Goal: Task Accomplishment & Management: Complete application form

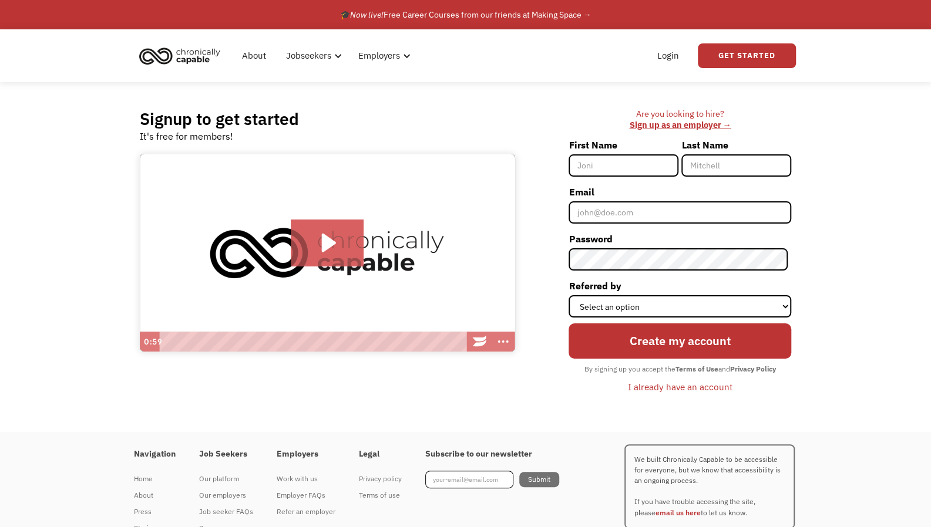
click at [591, 169] on input "First Name" at bounding box center [623, 165] width 110 height 22
type input "[PERSON_NAME]"
type input "Woodside"
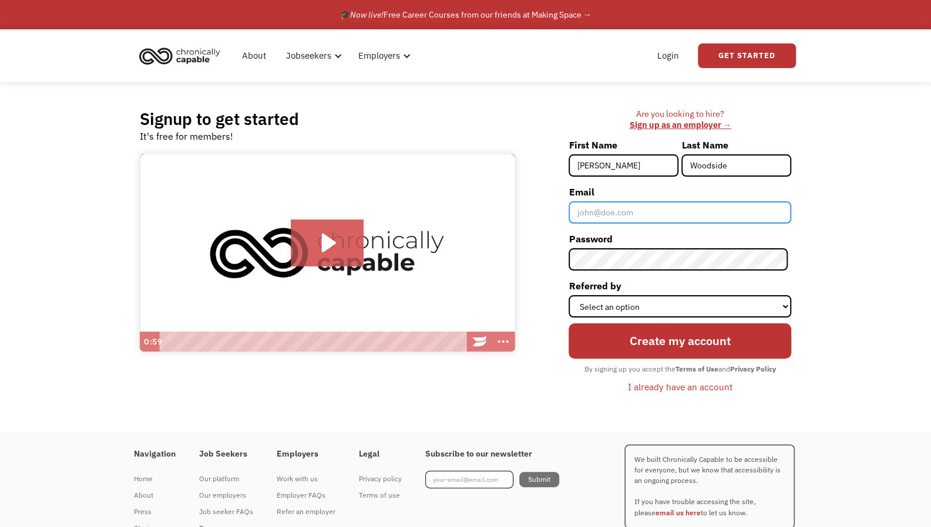
click at [659, 210] on input "Email" at bounding box center [679, 212] width 223 height 22
type input "[EMAIL_ADDRESS][DOMAIN_NAME]"
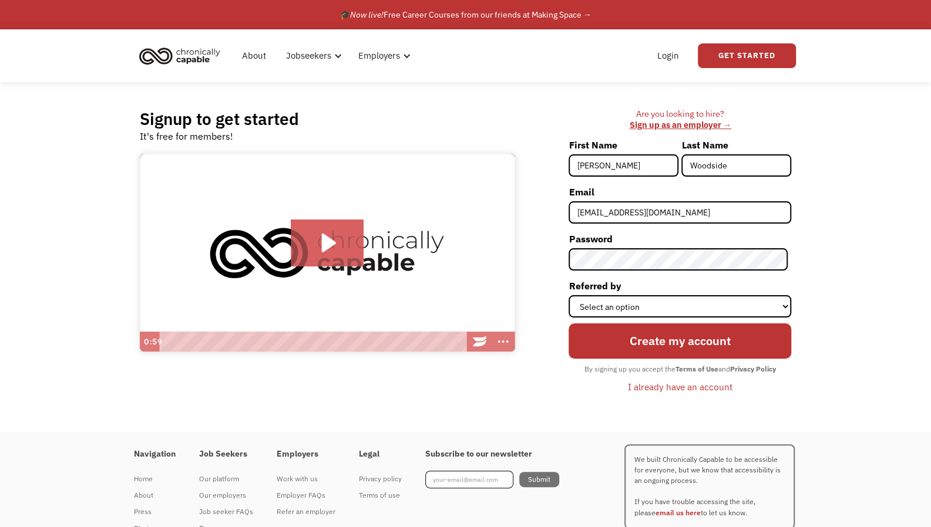
click at [699, 292] on label "Referred by" at bounding box center [679, 286] width 223 height 19
click at [699, 295] on select "Select an option Instagram Facebook Twitter Search Engine News Article Word of …" at bounding box center [679, 306] width 223 height 22
click at [696, 305] on select "Select an option Instagram Facebook Twitter Search Engine News Article Word of …" at bounding box center [679, 306] width 223 height 22
select select "Other"
click at [572, 295] on select "Select an option Instagram Facebook Twitter Search Engine News Article Word of …" at bounding box center [679, 306] width 223 height 22
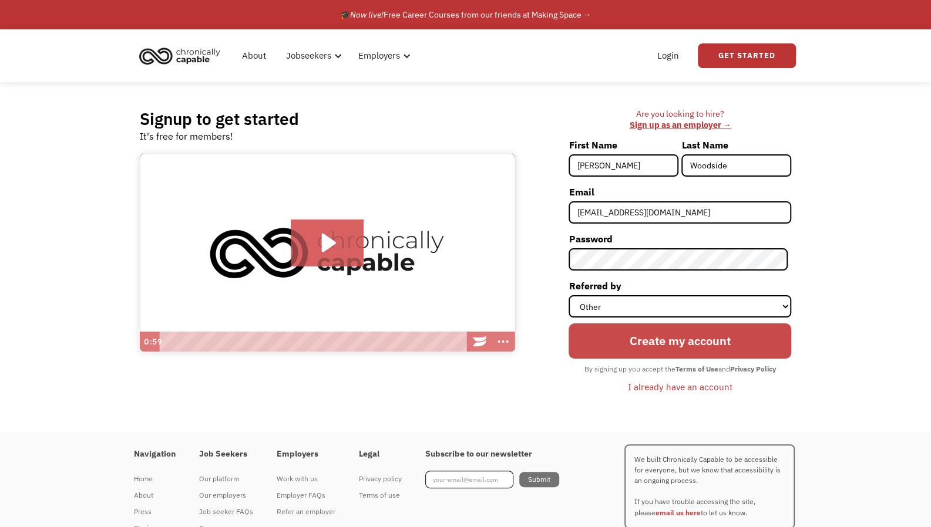
click at [650, 337] on input "Create my account" at bounding box center [679, 340] width 223 height 35
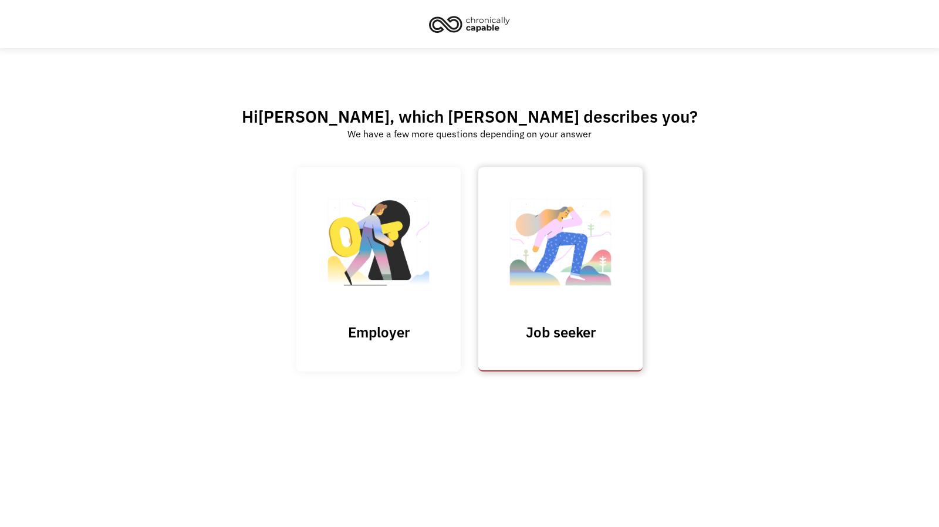
click at [592, 282] on img at bounding box center [560, 248] width 117 height 114
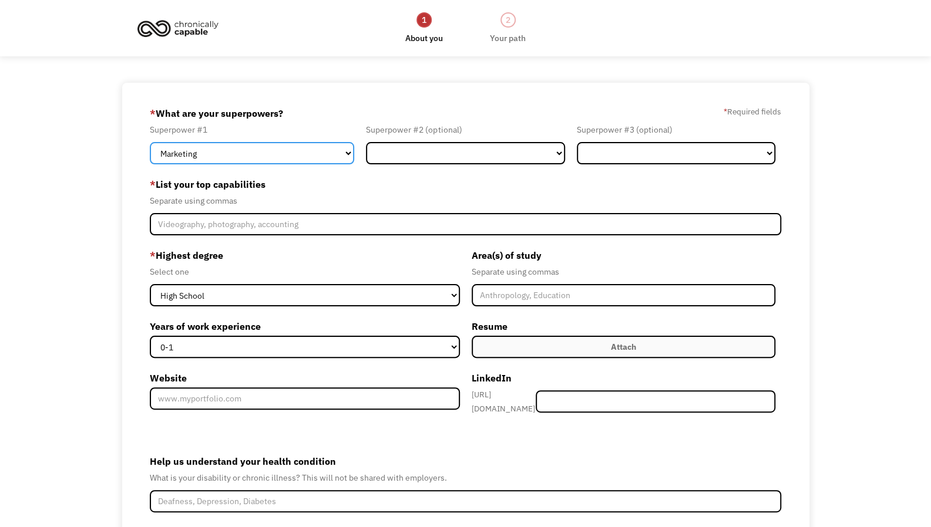
click at [331, 157] on select "Marketing Human Resources Finance Technology Operations Sales Industrial & Manu…" at bounding box center [252, 153] width 204 height 22
select select "Engineering & Construction"
click at [150, 142] on select "Marketing Human Resources Finance Technology Operations Sales Industrial & Manu…" at bounding box center [252, 153] width 204 height 22
click at [404, 164] on form "68dc03079bd4f0b8f2b2029f srw3631@gmail.com Shannon Woodside Other * What are yo…" at bounding box center [465, 354] width 631 height 500
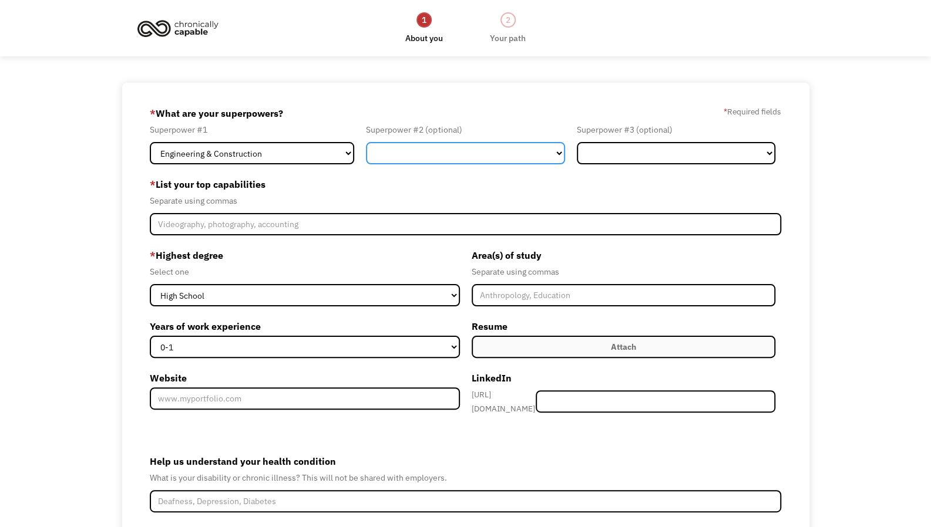
click at [409, 159] on select "Marketing Human Resources Finance Technology Operations Sales Industrial & Manu…" at bounding box center [465, 153] width 198 height 22
select select "Science & Education"
click at [366, 142] on select "Marketing Human Resources Finance Technology Operations Sales Industrial & Manu…" at bounding box center [465, 153] width 198 height 22
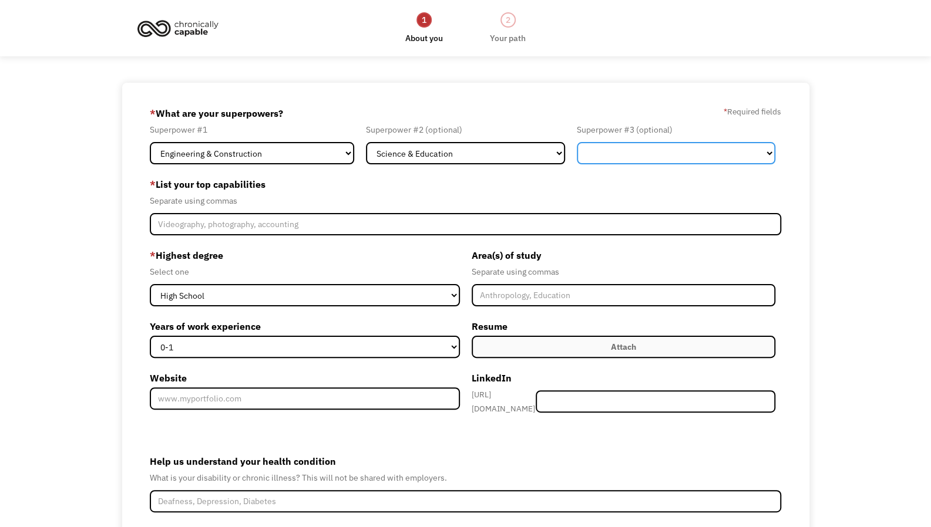
click at [607, 161] on select "Marketing Human Resources Finance Technology Operations Sales Industrial & Manu…" at bounding box center [676, 153] width 198 height 22
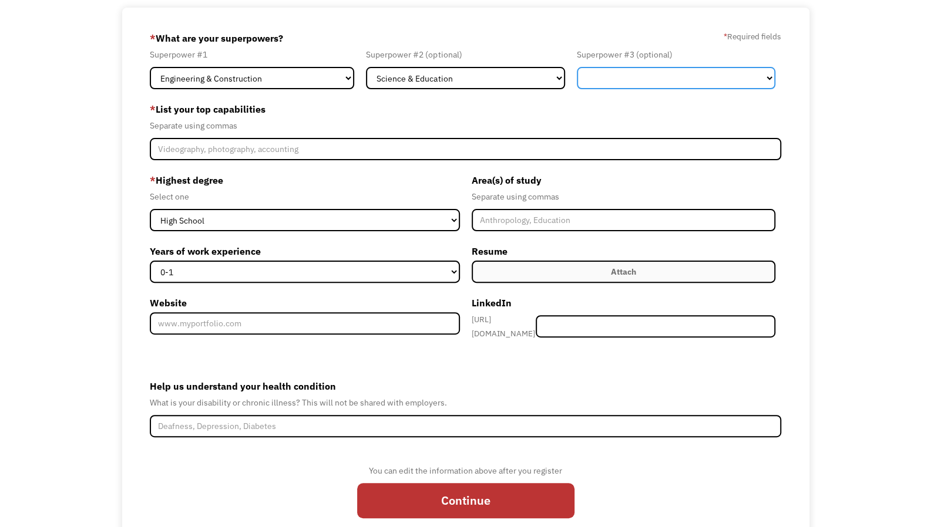
scroll to position [80, 0]
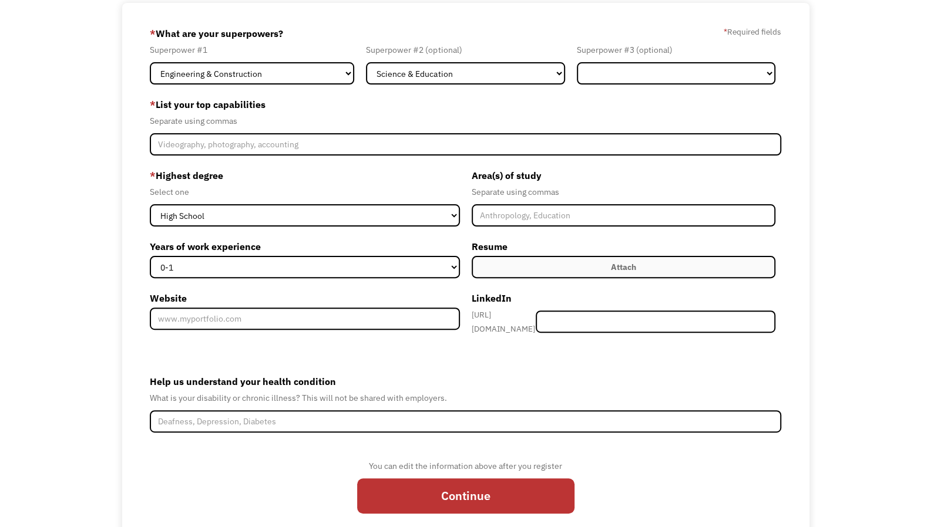
click at [682, 85] on form "68dc03079bd4f0b8f2b2029f srw3631@gmail.com Shannon Woodside Other * What are yo…" at bounding box center [465, 274] width 631 height 500
click at [685, 83] on select "Marketing Human Resources Finance Technology Operations Sales Industrial & Manu…" at bounding box center [676, 73] width 198 height 22
select select "Technology"
click at [577, 62] on select "Marketing Human Resources Finance Technology Operations Sales Industrial & Manu…" at bounding box center [676, 73] width 198 height 22
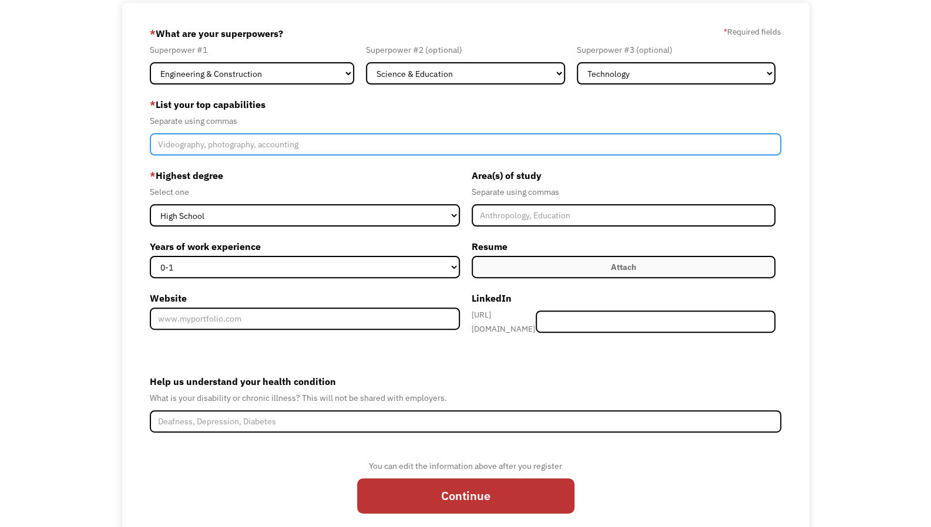
click at [339, 149] on input "Member-Create-Step1" at bounding box center [465, 144] width 631 height 22
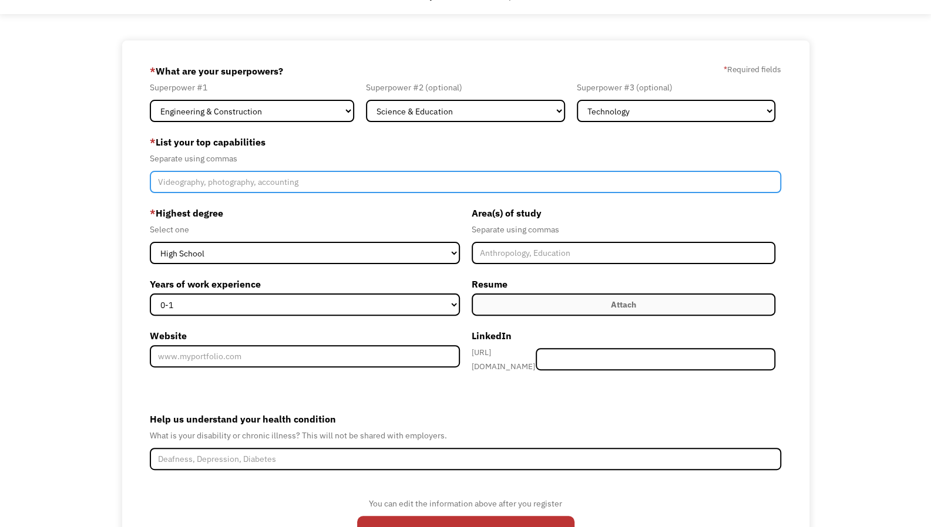
scroll to position [40, 0]
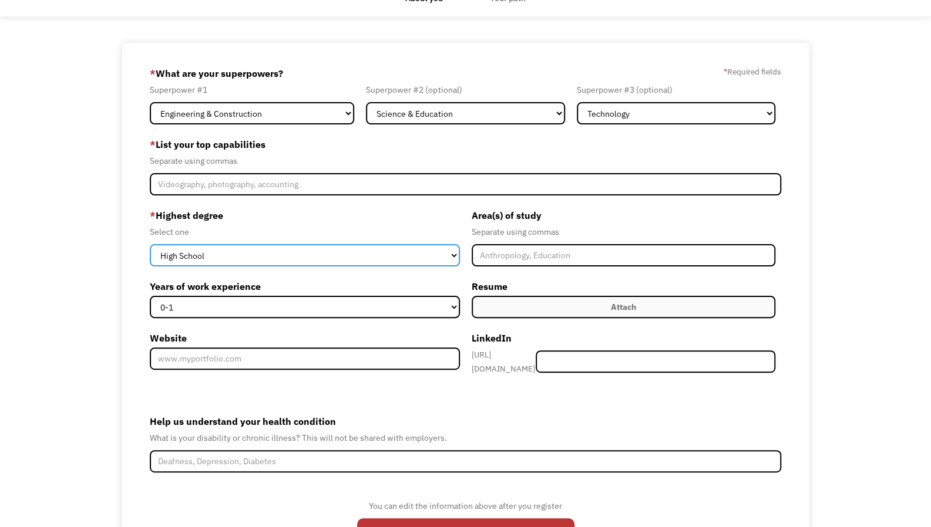
click at [309, 258] on select "High School Associates Bachelors Master's PhD" at bounding box center [304, 255] width 309 height 22
select select "bachelors"
click at [150, 244] on select "High School Associates Bachelors Master's PhD" at bounding box center [304, 255] width 309 height 22
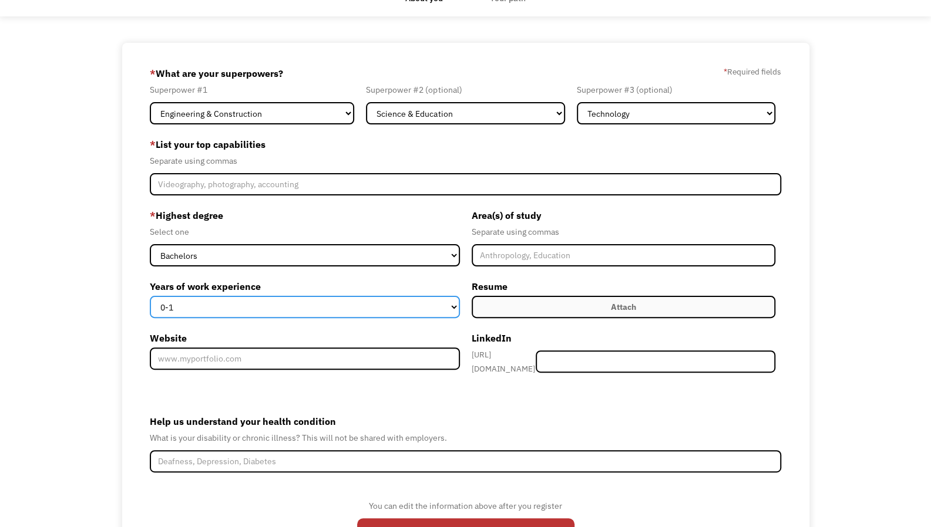
click at [288, 299] on select "0-1 2-4 5-10 11-15 15+" at bounding box center [304, 307] width 309 height 22
click at [150, 296] on select "0-1 2-4 5-10 11-15 15+" at bounding box center [304, 307] width 309 height 22
click at [260, 313] on select "0-1 2-4 5-10 11-15 15+" at bounding box center [304, 307] width 309 height 22
select select "2-4"
click at [150, 296] on select "0-1 2-4 5-10 11-15 15+" at bounding box center [304, 307] width 309 height 22
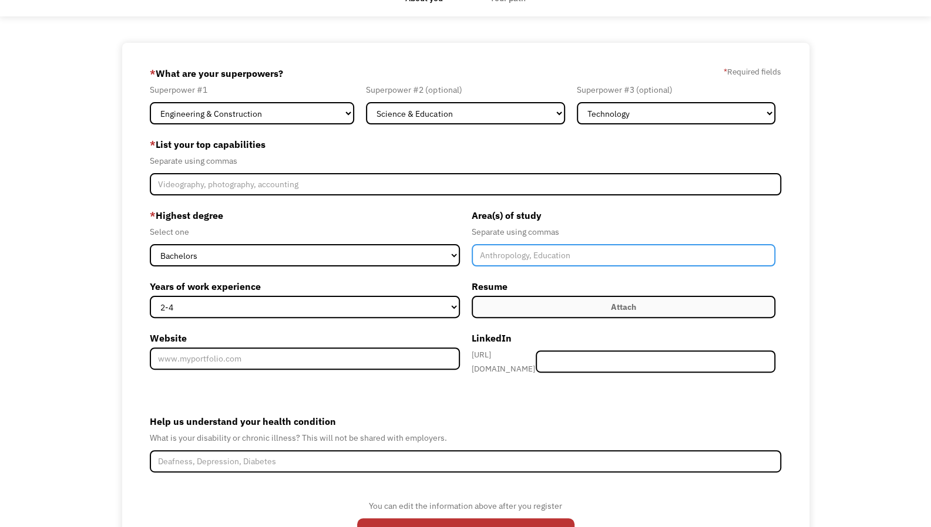
click at [522, 255] on input "Member-Create-Step1" at bounding box center [623, 255] width 304 height 22
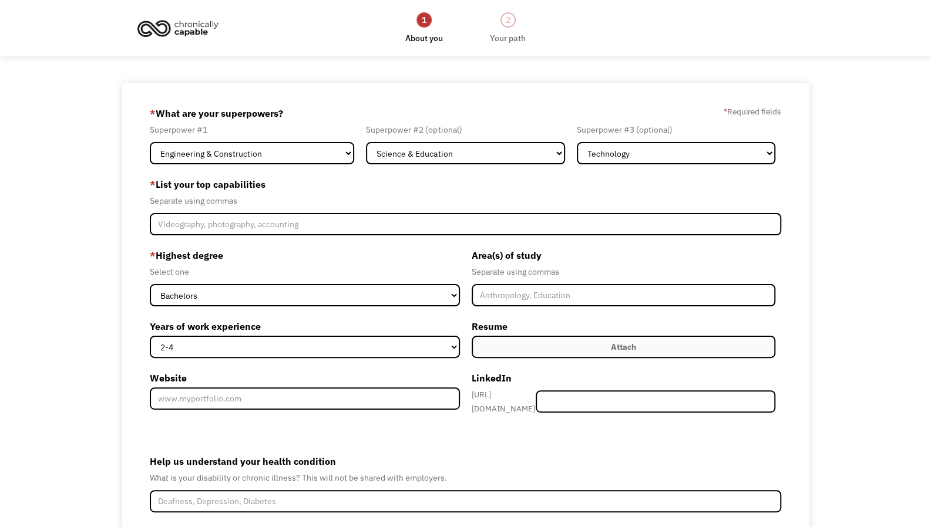
click at [194, 35] on img at bounding box center [178, 28] width 88 height 26
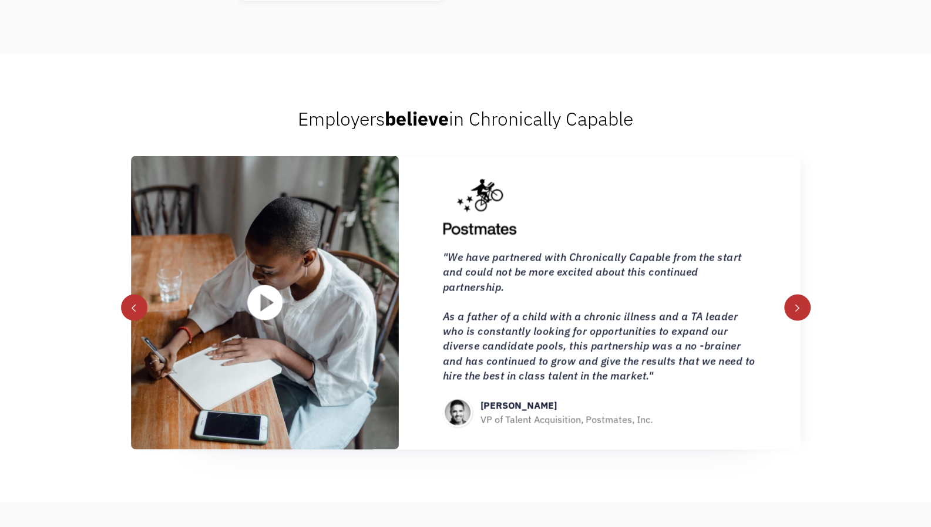
scroll to position [1305, 0]
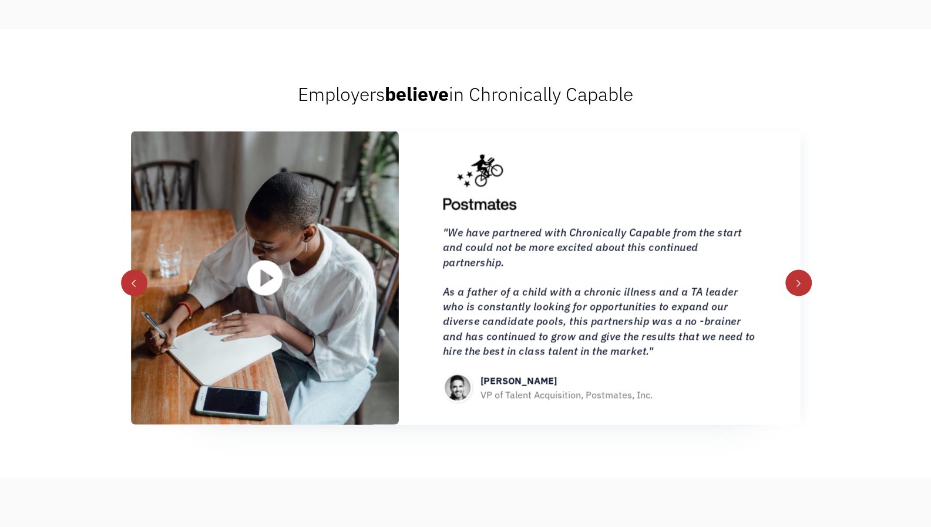
click at [792, 284] on div "next slide" at bounding box center [798, 282] width 26 height 26
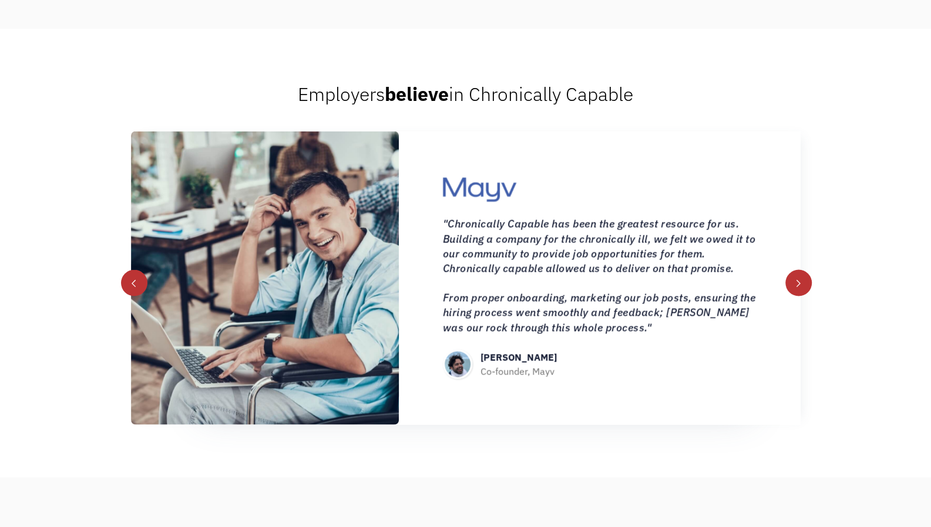
click at [792, 284] on div "next slide" at bounding box center [798, 282] width 26 height 26
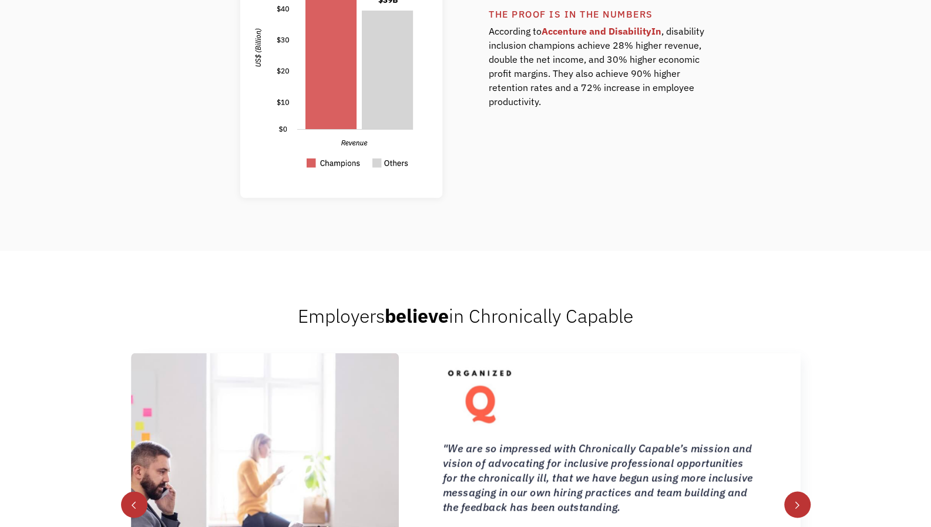
scroll to position [1076, 0]
